Goal: Navigation & Orientation: Find specific page/section

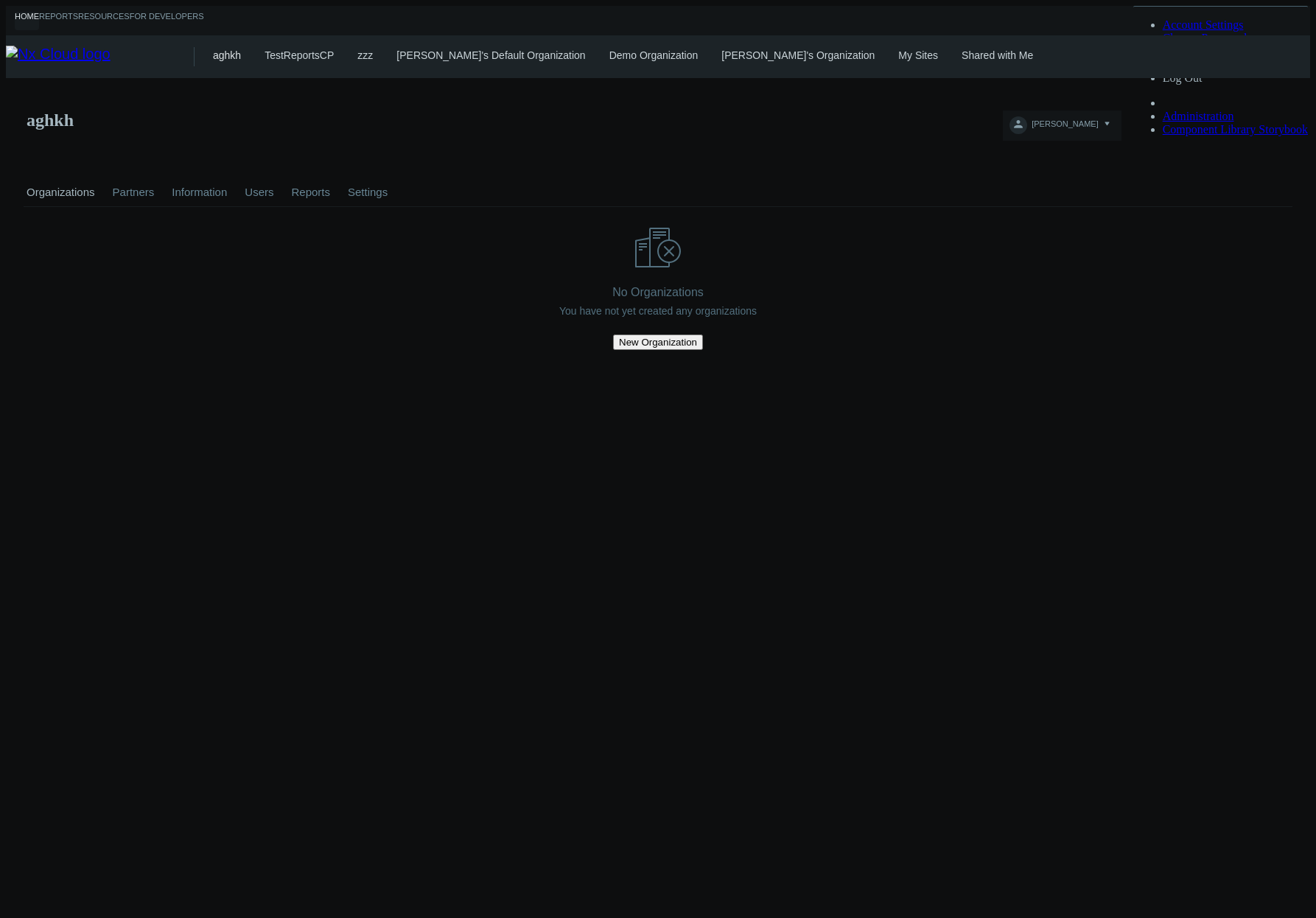
click at [861, 59] on div "aghkh TestReportsCP zzz azaretskaya's Default Organization Demo Organization [P…" at bounding box center [762, 57] width 1098 height 43
click at [898, 50] on link "My Sites" at bounding box center [917, 55] width 40 height 12
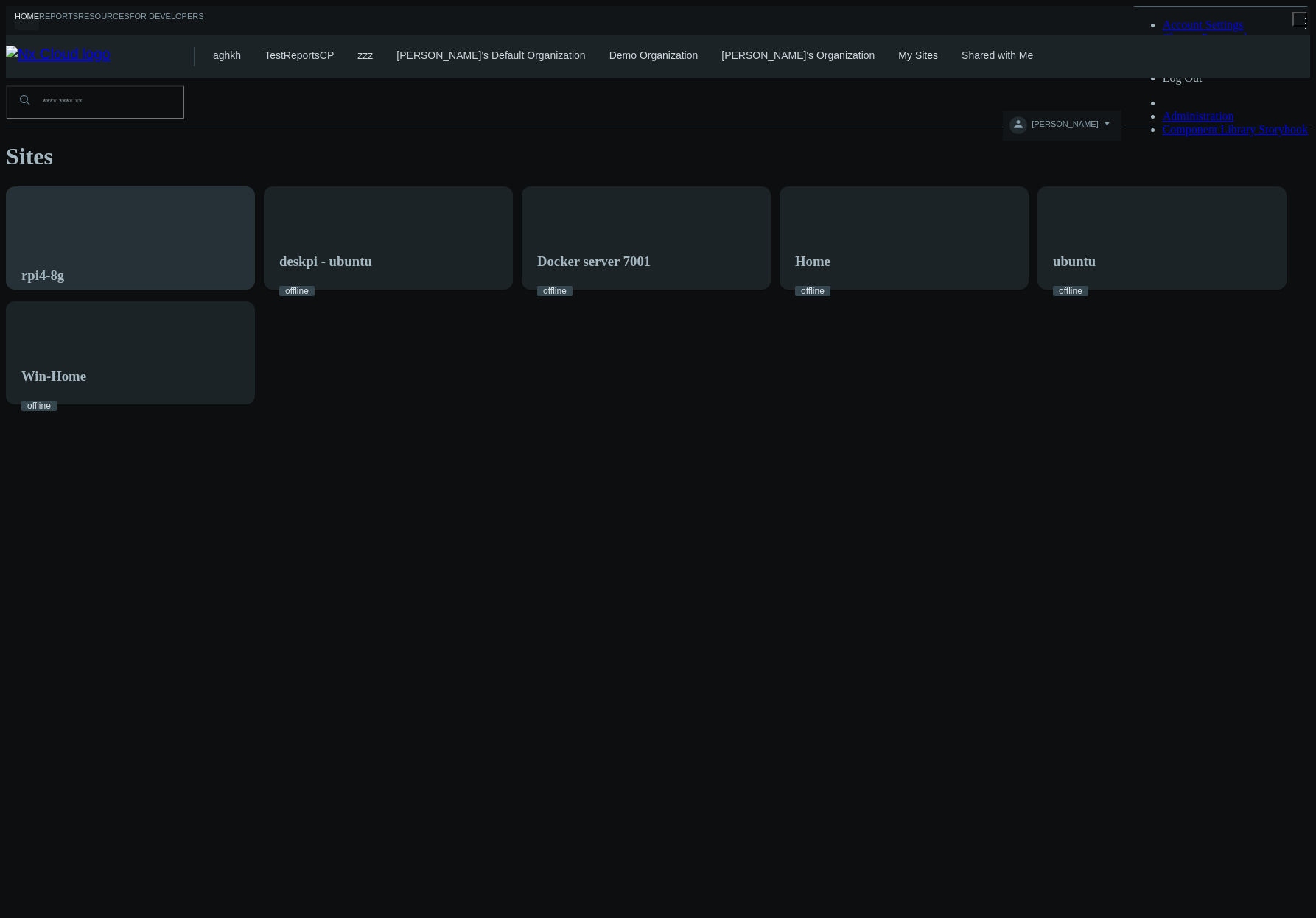
click at [220, 215] on div "rpi4-8g" at bounding box center [130, 247] width 247 height 119
